Goal: Task Accomplishment & Management: Use online tool/utility

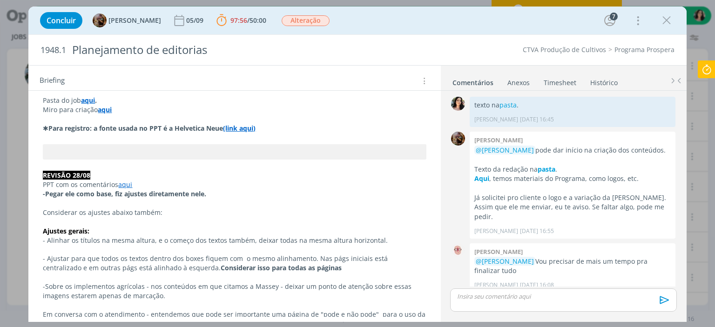
scroll to position [1329, 0]
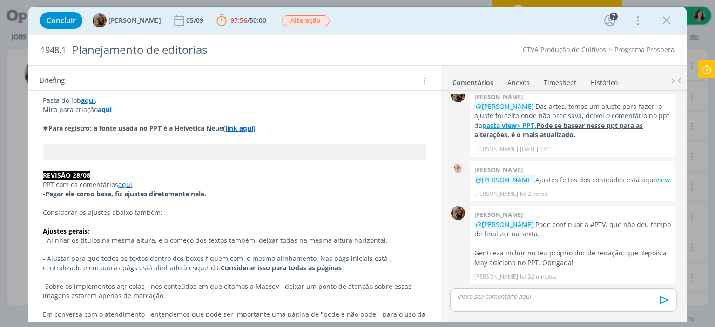
click at [700, 68] on icon at bounding box center [706, 70] width 17 height 18
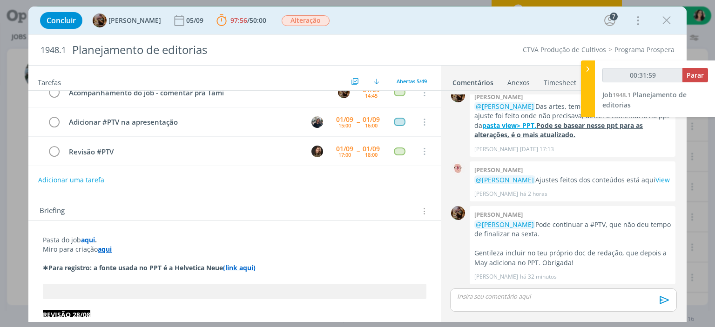
scroll to position [0, 0]
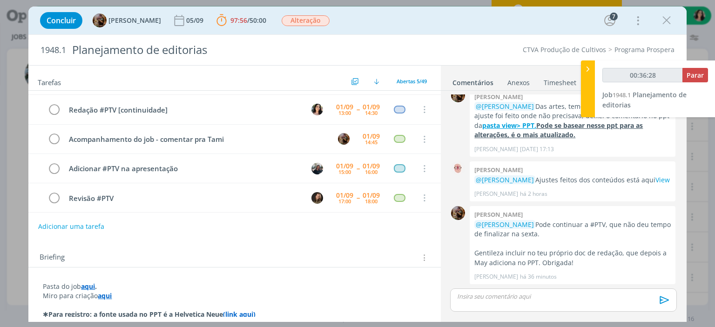
click at [477, 27] on div "Concluir [PERSON_NAME] 05/09 97:56 / 50:00 Parar Apontar Data * [DATE] Horas * …" at bounding box center [357, 20] width 644 height 22
type input "00:41:05"
click at [689, 75] on span "Parar" at bounding box center [695, 75] width 17 height 9
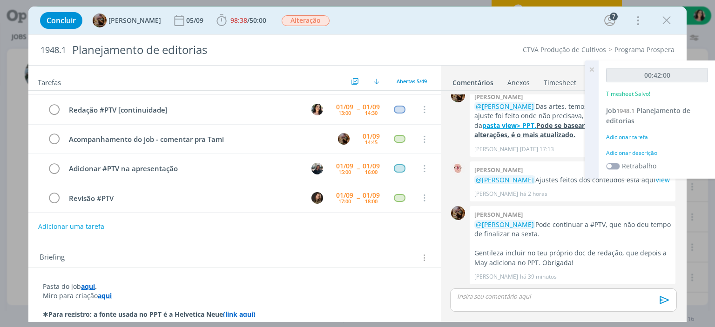
click at [644, 155] on div "Adicionar descrição" at bounding box center [657, 153] width 102 height 8
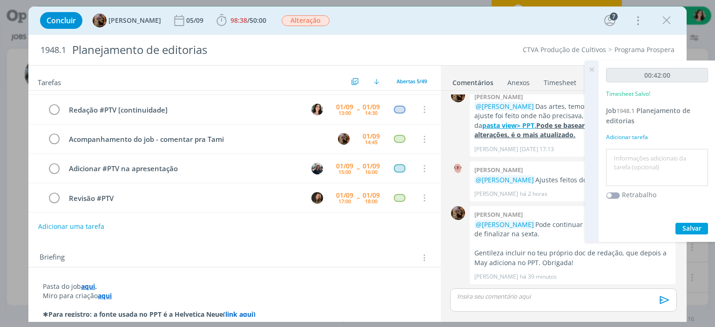
click at [642, 154] on textarea at bounding box center [656, 167] width 97 height 33
drag, startPoint x: 665, startPoint y: 161, endPoint x: 520, endPoint y: 147, distance: 145.9
click at [520, 147] on div "Jobs Produção [GEOGRAPHIC_DATA] 3 Notificações Central de Ajuda Área de Membros…" at bounding box center [357, 163] width 715 height 327
type textarea "Redação #ptv"
click at [690, 229] on span "Salvar" at bounding box center [691, 228] width 19 height 9
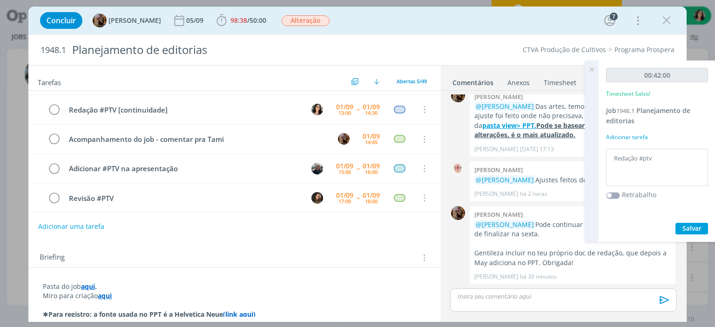
click at [464, 23] on div "Concluir [PERSON_NAME] 05/09 98:38 / 50:00 Iniciar Apontar Data * [DATE] Horas …" at bounding box center [357, 20] width 644 height 22
